Goal: Communication & Community: Participate in discussion

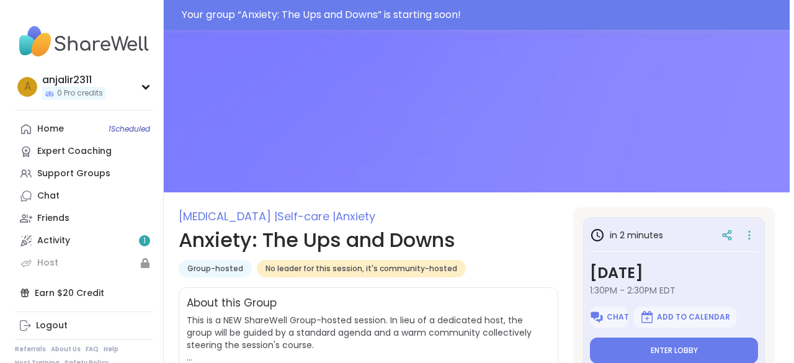
scroll to position [87, 0]
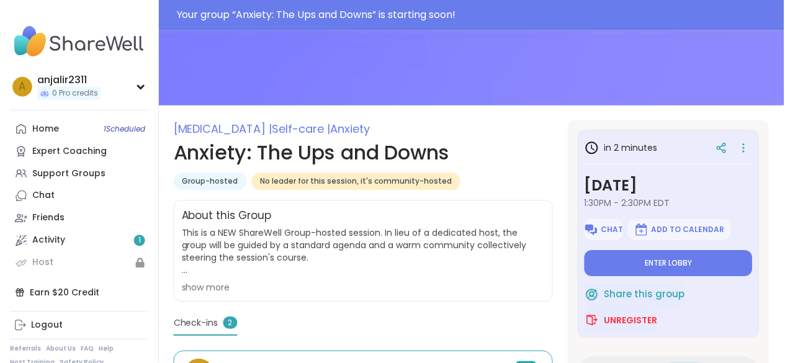
click at [678, 271] on button "Enter lobby" at bounding box center [669, 264] width 168 height 26
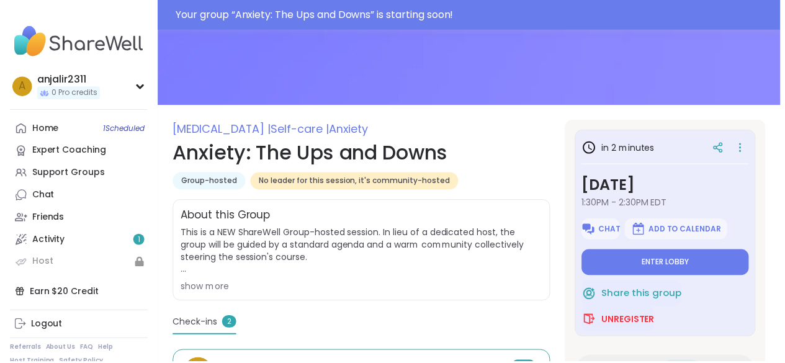
scroll to position [0, 0]
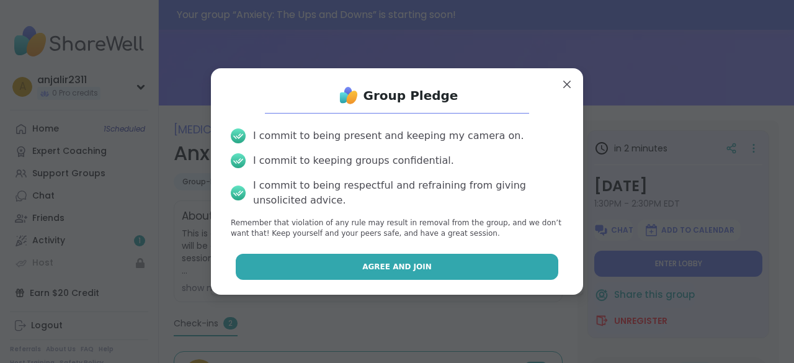
click at [462, 272] on button "Agree and Join" at bounding box center [397, 267] width 323 height 26
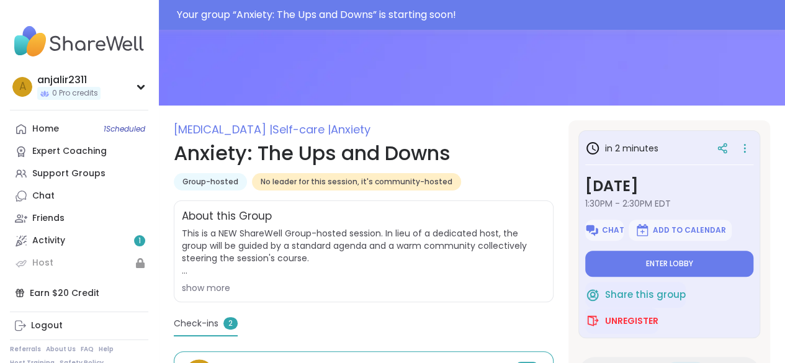
type textarea "*"
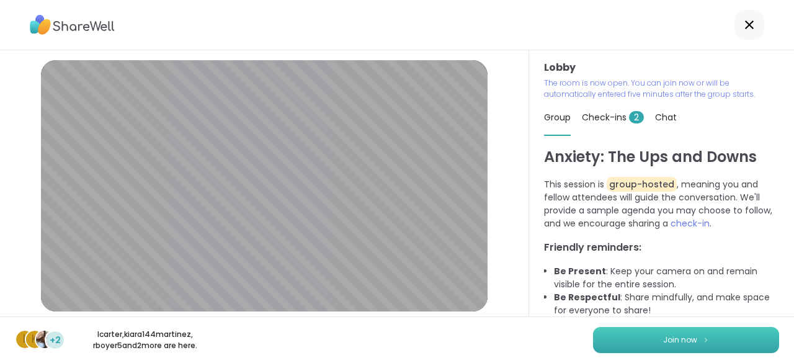
click at [721, 344] on button "Join now" at bounding box center [686, 340] width 186 height 26
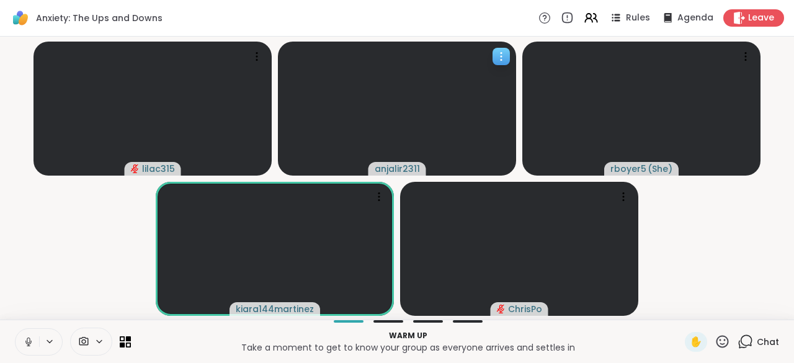
click at [504, 56] on icon at bounding box center [501, 56] width 12 height 12
click at [24, 338] on icon at bounding box center [28, 341] width 11 height 11
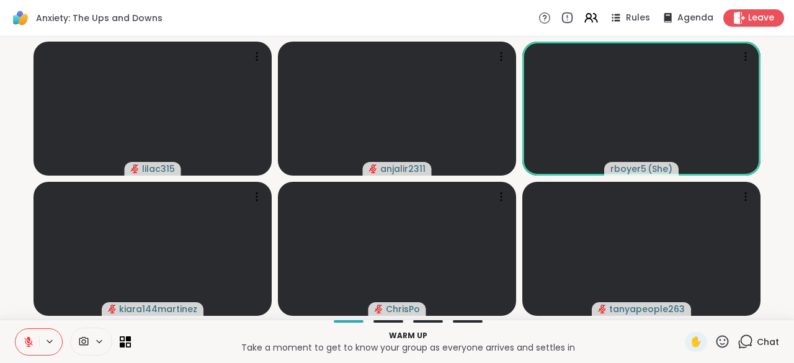
click at [99, 345] on icon at bounding box center [99, 341] width 10 height 11
click at [194, 331] on p "Warm up" at bounding box center [407, 335] width 539 height 11
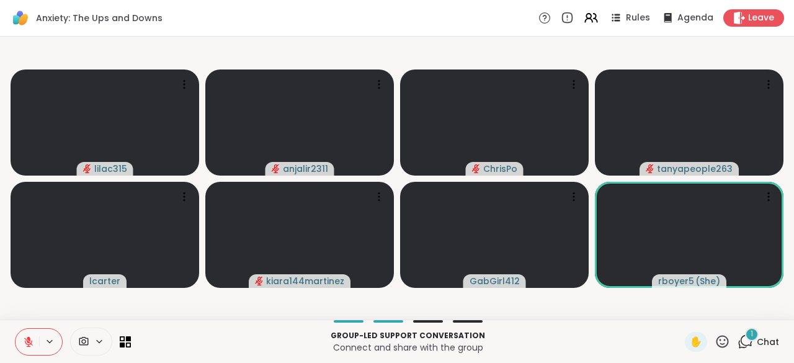
click at [25, 341] on icon at bounding box center [28, 342] width 9 height 9
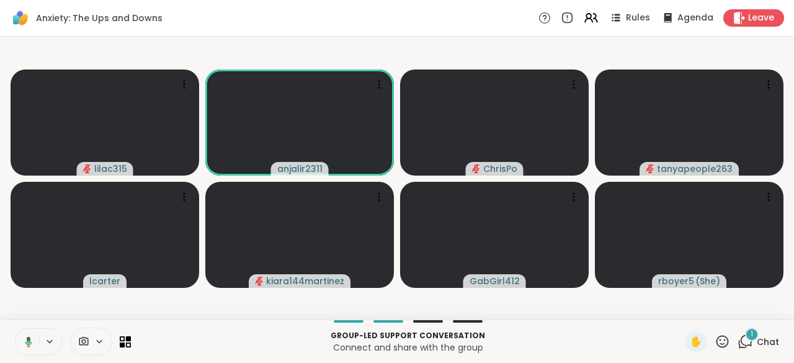
click at [25, 341] on icon at bounding box center [26, 341] width 11 height 11
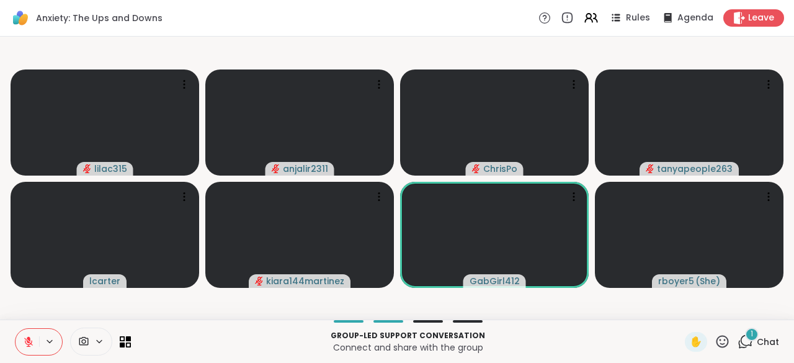
click at [24, 340] on icon at bounding box center [28, 341] width 11 height 11
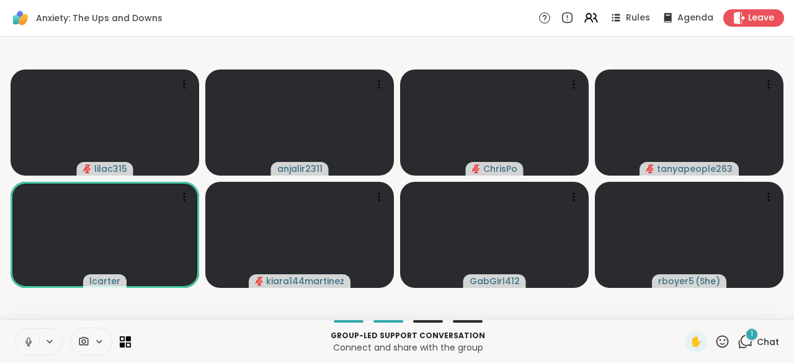
click at [24, 339] on icon at bounding box center [28, 341] width 11 height 11
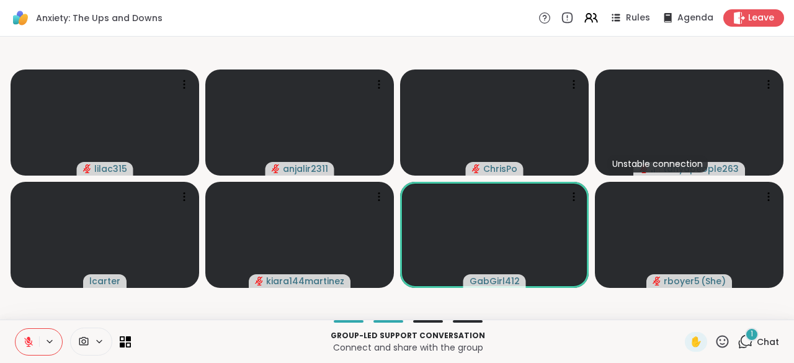
click at [25, 336] on button at bounding box center [28, 342] width 24 height 26
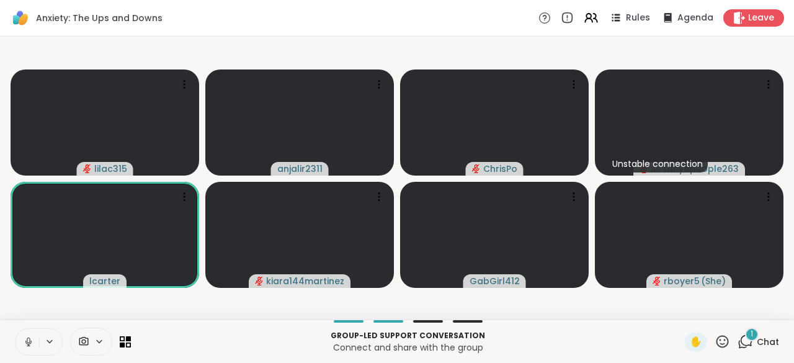
click at [25, 336] on button at bounding box center [28, 342] width 24 height 26
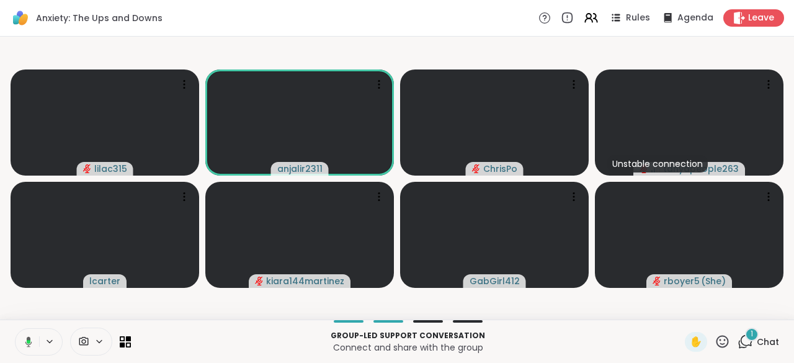
click at [25, 336] on button at bounding box center [26, 342] width 25 height 26
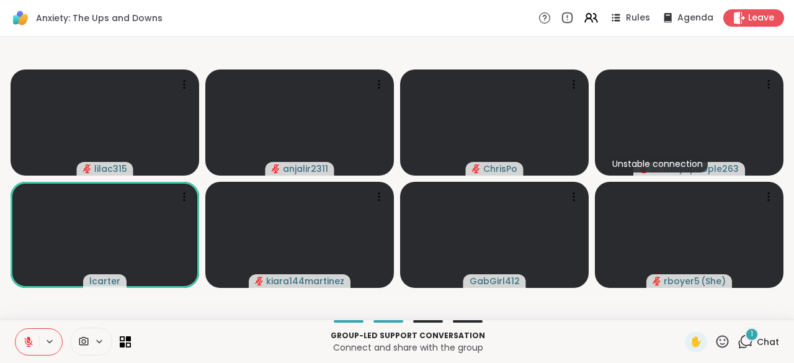
click at [25, 336] on button at bounding box center [28, 342] width 24 height 26
click at [21, 337] on button at bounding box center [28, 342] width 24 height 26
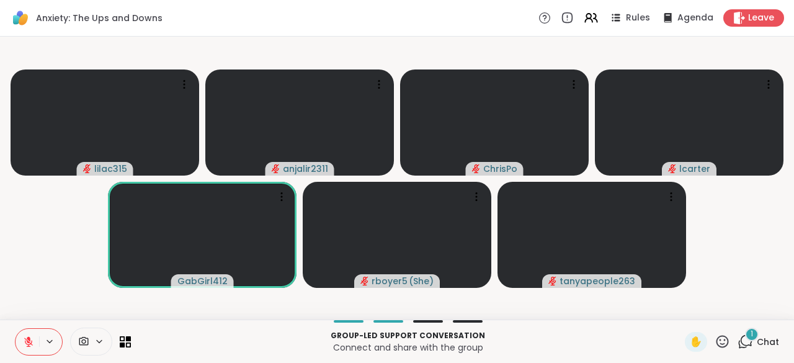
click at [25, 339] on icon at bounding box center [28, 342] width 9 height 9
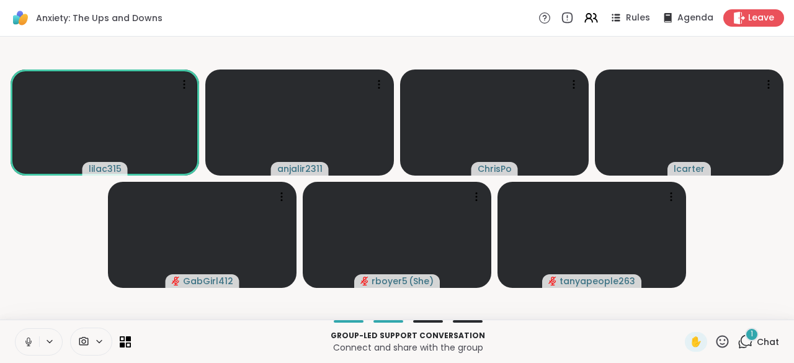
click at [25, 339] on icon at bounding box center [28, 341] width 11 height 11
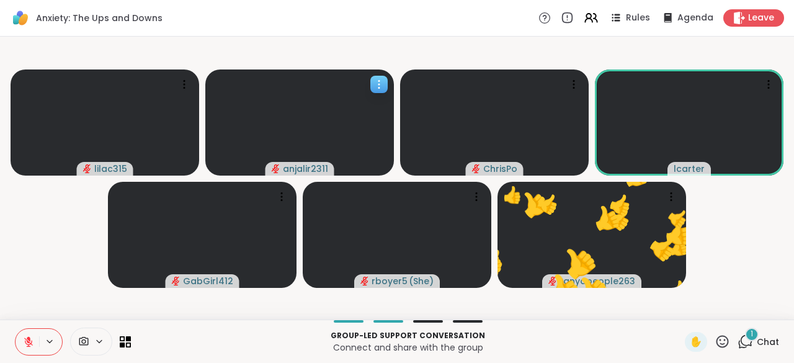
click at [378, 84] on icon at bounding box center [378, 84] width 1 height 1
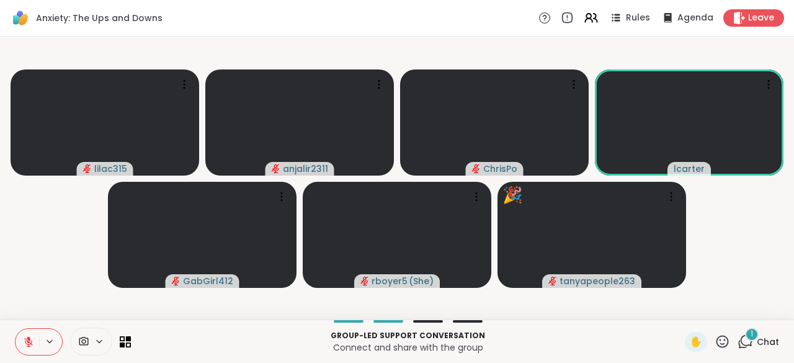
click at [715, 338] on icon at bounding box center [723, 342] width 16 height 16
click at [680, 308] on span "❤️" at bounding box center [686, 309] width 12 height 15
click at [715, 339] on icon at bounding box center [723, 342] width 16 height 16
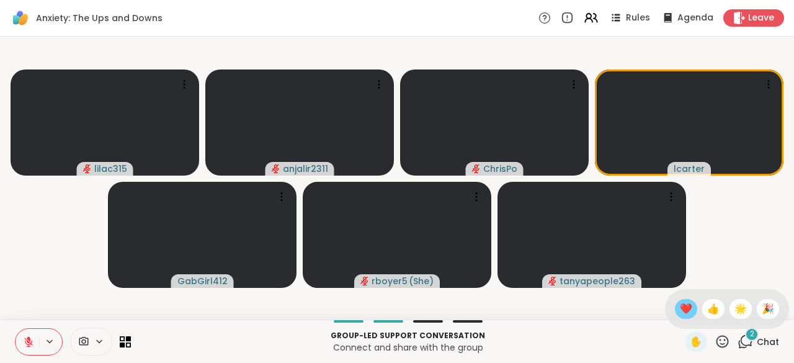
click at [680, 307] on span "❤️" at bounding box center [686, 309] width 12 height 15
click at [24, 336] on icon at bounding box center [28, 341] width 11 height 11
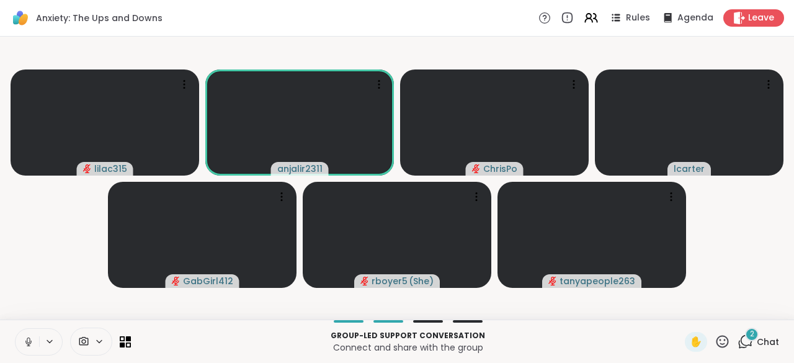
click at [21, 336] on button at bounding box center [28, 342] width 24 height 26
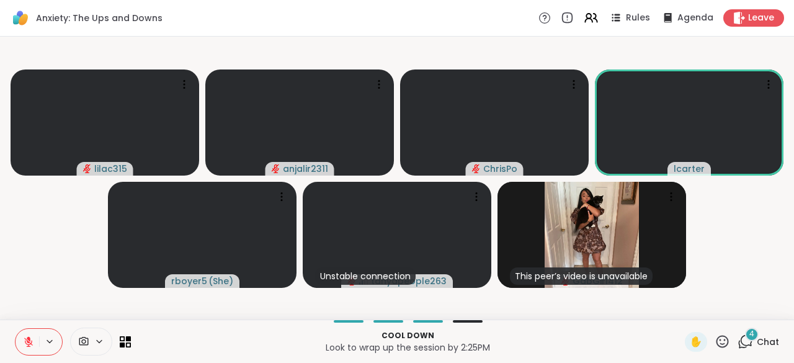
click at [745, 339] on div "4" at bounding box center [752, 335] width 14 height 14
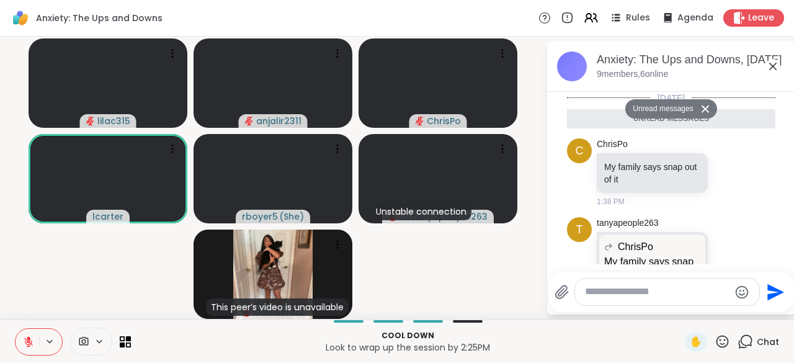
scroll to position [250, 0]
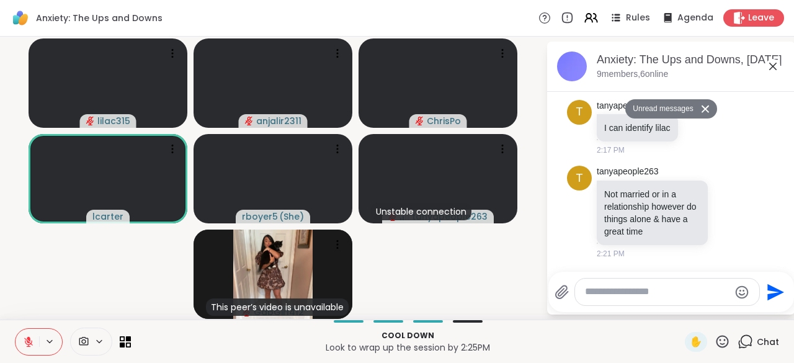
click at [770, 70] on icon at bounding box center [773, 66] width 15 height 15
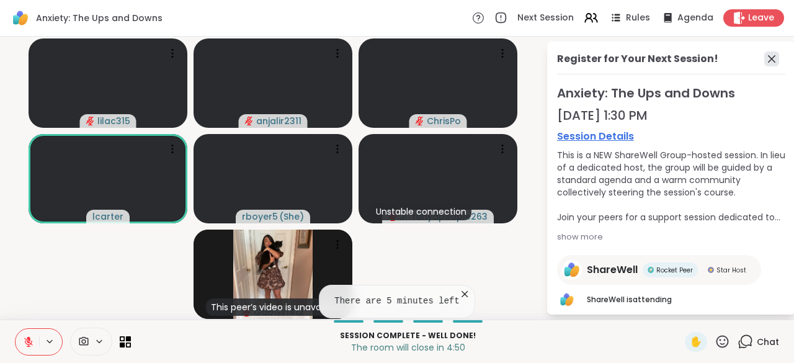
click at [768, 57] on icon at bounding box center [771, 58] width 7 height 7
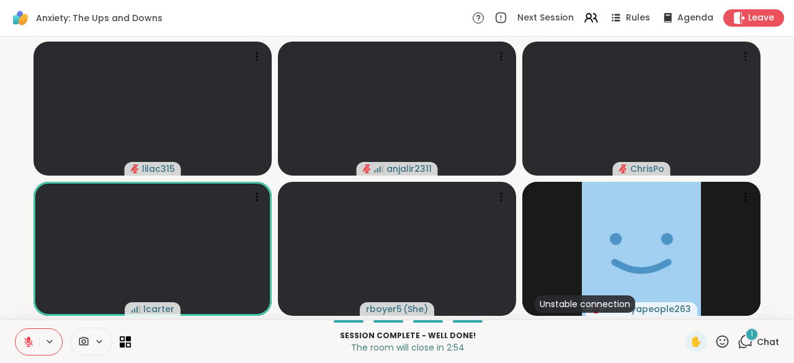
click at [751, 331] on span "1" at bounding box center [752, 334] width 2 height 11
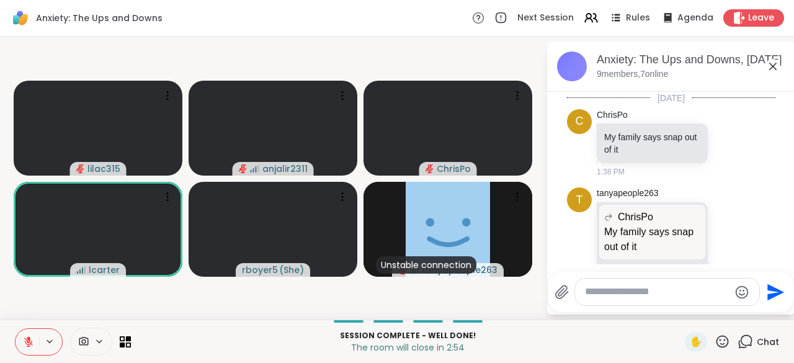
scroll to position [353, 0]
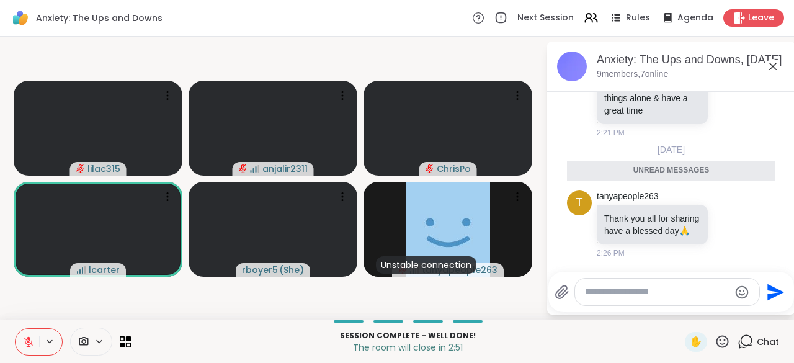
click at [773, 69] on icon at bounding box center [773, 66] width 15 height 15
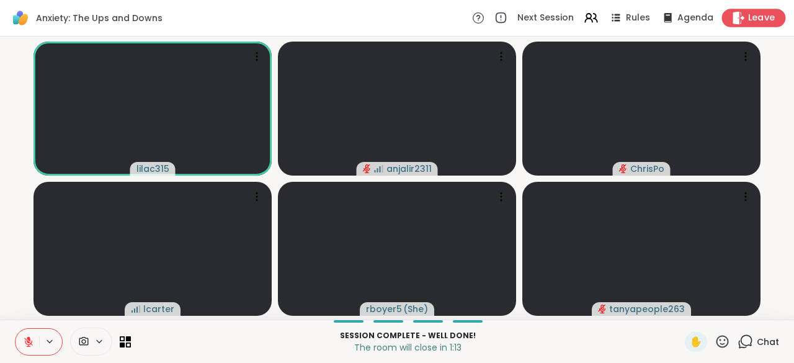
click at [748, 16] on span "Leave" at bounding box center [761, 18] width 27 height 13
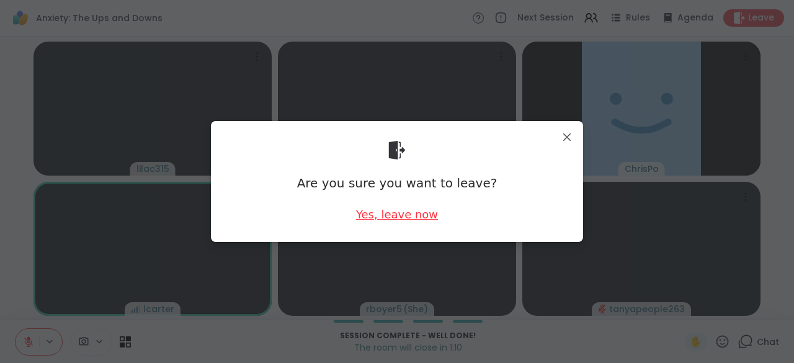
click at [411, 216] on div "Yes, leave now" at bounding box center [397, 215] width 82 height 16
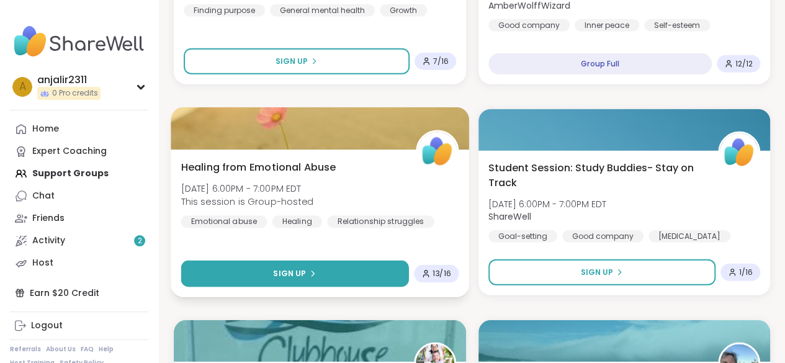
scroll to position [1529, 0]
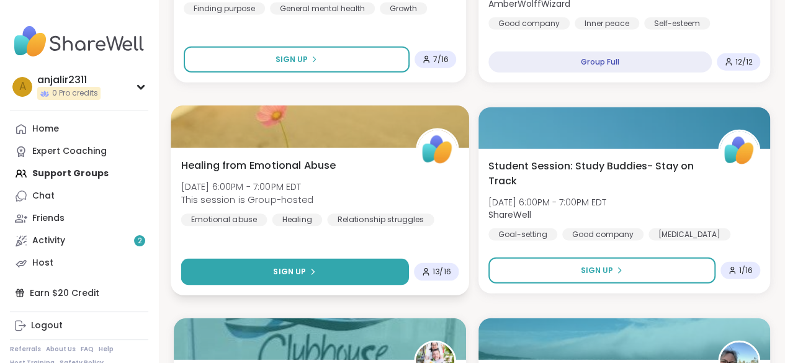
click at [328, 270] on button "Sign Up" at bounding box center [295, 272] width 228 height 27
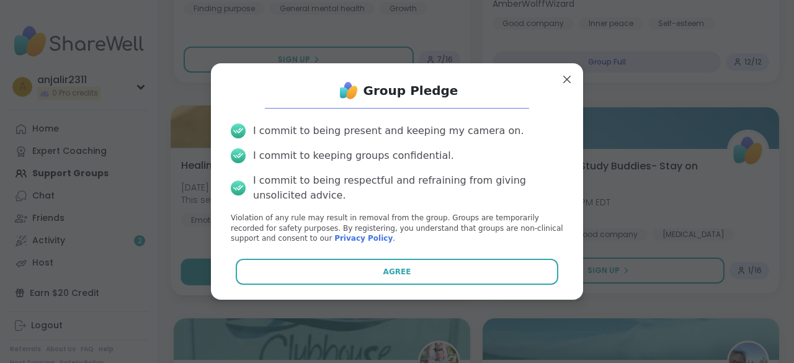
click at [328, 270] on button "Agree" at bounding box center [397, 272] width 323 height 26
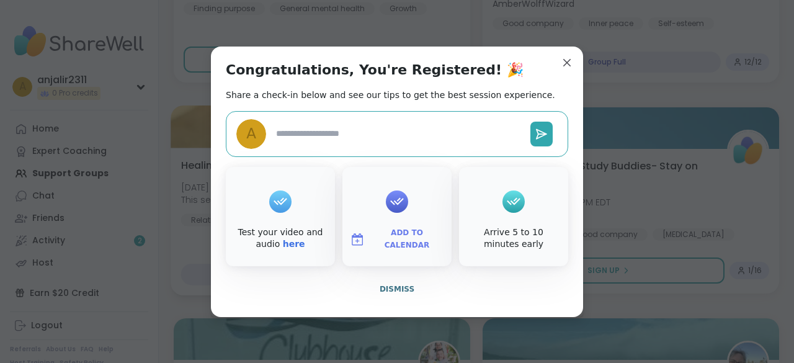
type textarea "*"
click at [397, 289] on span "Dismiss" at bounding box center [397, 289] width 35 height 9
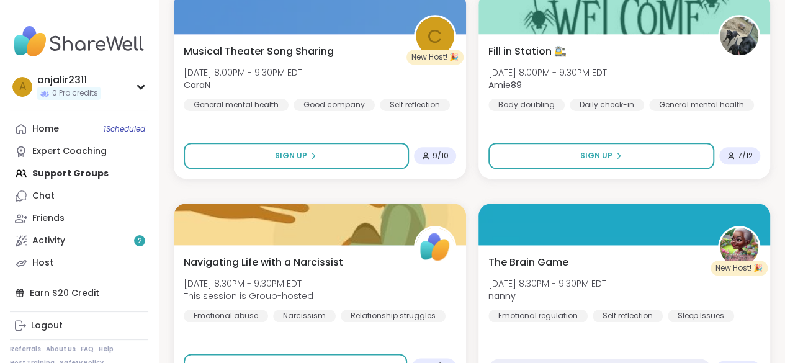
scroll to position [2910, 0]
